Goal: Book appointment/travel/reservation

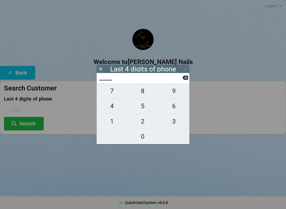
click at [113, 112] on span "4" at bounding box center [112, 106] width 31 height 11
type input "4___"
click at [112, 124] on span "1" at bounding box center [112, 121] width 31 height 11
type input "41__"
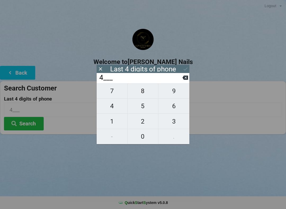
type input "41__"
click at [142, 140] on span "0" at bounding box center [143, 136] width 31 height 11
type input "410_"
click at [112, 96] on span "7" at bounding box center [112, 91] width 31 height 11
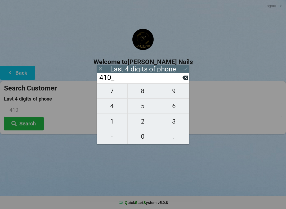
type input "4107"
click at [183, 71] on icon at bounding box center [186, 69] width 6 height 6
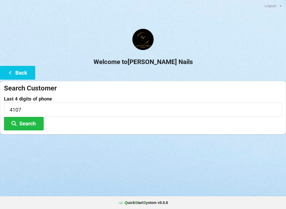
click at [32, 126] on button "Search" at bounding box center [24, 124] width 40 height 14
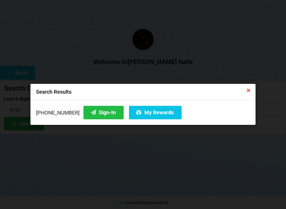
click at [103, 114] on button "Sign-In" at bounding box center [103, 113] width 40 height 14
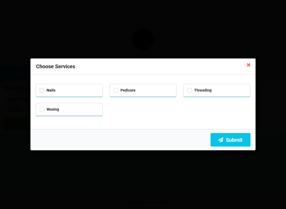
click at [55, 89] on label "Nails" at bounding box center [48, 90] width 16 height 5
checkbox input "true"
click at [121, 91] on label "Pedicure" at bounding box center [125, 90] width 22 height 5
checkbox input "true"
click at [237, 143] on button "Submit" at bounding box center [231, 140] width 40 height 14
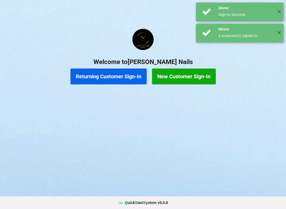
click at [203, 77] on button "New Customer Sign-In" at bounding box center [184, 77] width 64 height 16
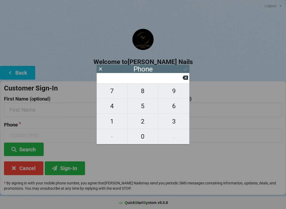
click at [103, 70] on icon at bounding box center [101, 69] width 6 height 6
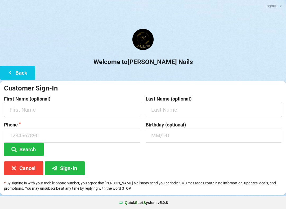
click at [12, 74] on icon at bounding box center [10, 72] width 6 height 5
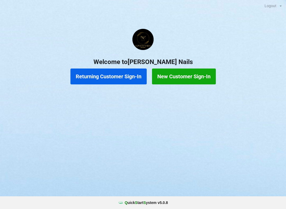
click at [121, 76] on button "Returning Customer Sign-In" at bounding box center [108, 77] width 76 height 16
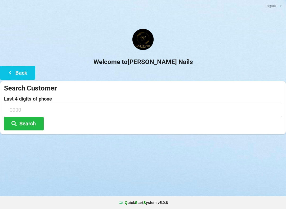
click at [60, 162] on div "Logout Logout Sign-In Welcome to [PERSON_NAME] Nails Back Search Customer Last …" at bounding box center [143, 104] width 286 height 209
click at [78, 108] on input at bounding box center [143, 110] width 278 height 14
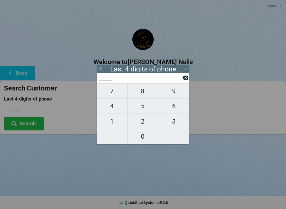
click at [118, 107] on span "4" at bounding box center [112, 106] width 31 height 11
type input "4___"
click at [113, 118] on span "1" at bounding box center [112, 121] width 31 height 11
type input "41__"
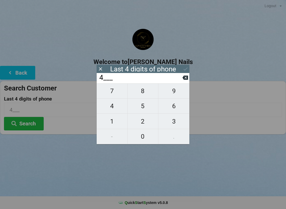
type input "41__"
click at [144, 137] on span "0" at bounding box center [143, 136] width 31 height 11
type input "410_"
click at [118, 97] on span "7" at bounding box center [112, 91] width 31 height 11
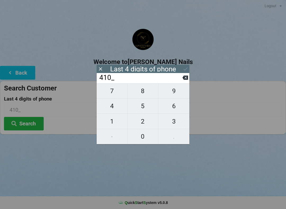
type input "4107"
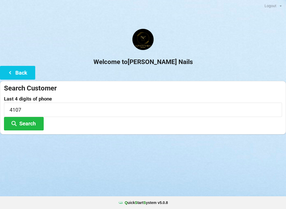
click at [185, 65] on h2 "Welcome to [PERSON_NAME] Nails" at bounding box center [143, 62] width 286 height 8
click at [28, 126] on button "Search" at bounding box center [24, 124] width 40 height 14
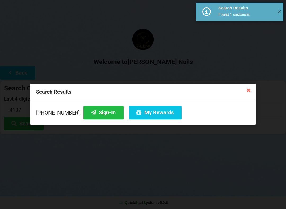
click at [156, 114] on button "My Rewards" at bounding box center [155, 113] width 53 height 14
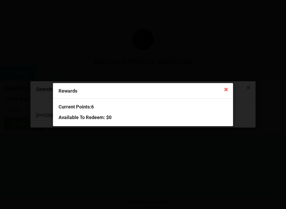
click at [219, 86] on div "Rewards" at bounding box center [143, 91] width 180 height 16
click at [226, 93] on icon at bounding box center [226, 89] width 8 height 8
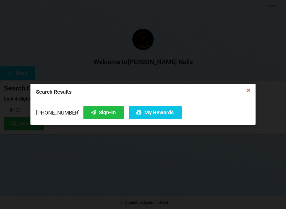
click at [161, 111] on button "My Rewards" at bounding box center [155, 113] width 53 height 14
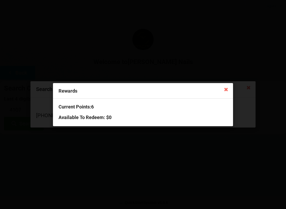
click at [220, 90] on div "Rewards" at bounding box center [143, 91] width 180 height 16
click at [225, 93] on icon at bounding box center [226, 89] width 8 height 8
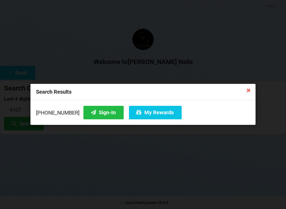
click at [90, 114] on icon at bounding box center [93, 112] width 6 height 5
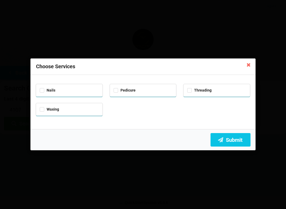
click at [55, 86] on div "Nails" at bounding box center [69, 90] width 67 height 12
checkbox input "true"
click at [126, 90] on label "Pedicure" at bounding box center [125, 90] width 22 height 5
checkbox input "true"
click at [236, 140] on button "Submit" at bounding box center [231, 140] width 40 height 14
